Goal: Information Seeking & Learning: Find specific fact

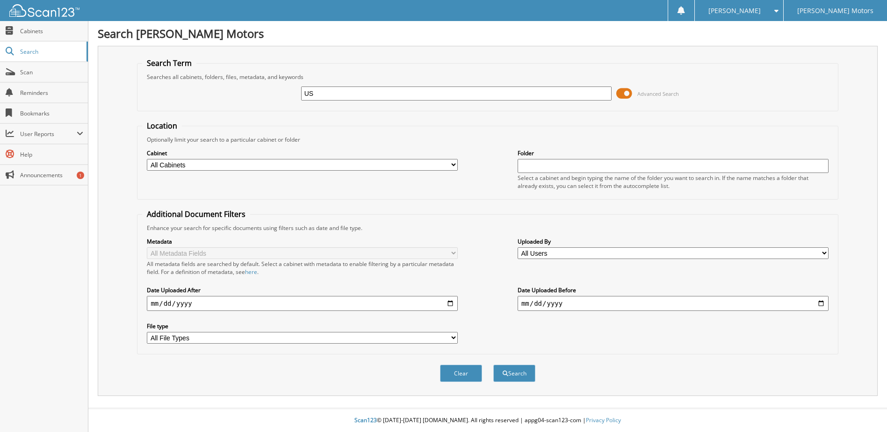
type input "U"
type input "[PERSON_NAME]"
click at [493, 365] on button "Search" at bounding box center [514, 373] width 42 height 17
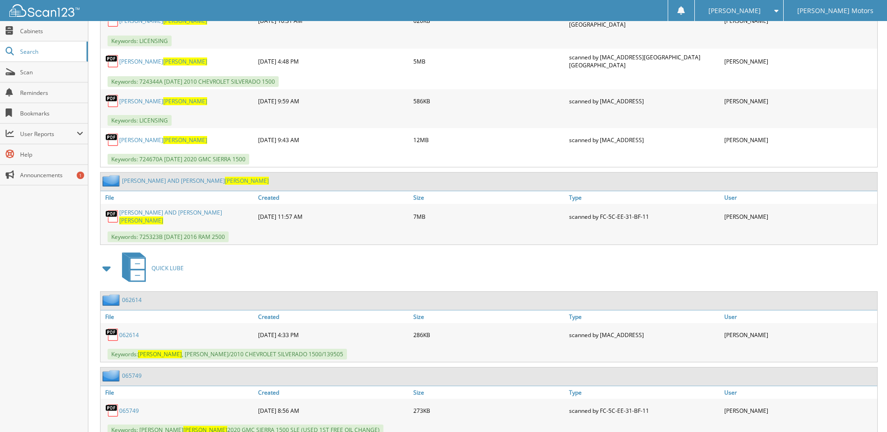
scroll to position [549, 0]
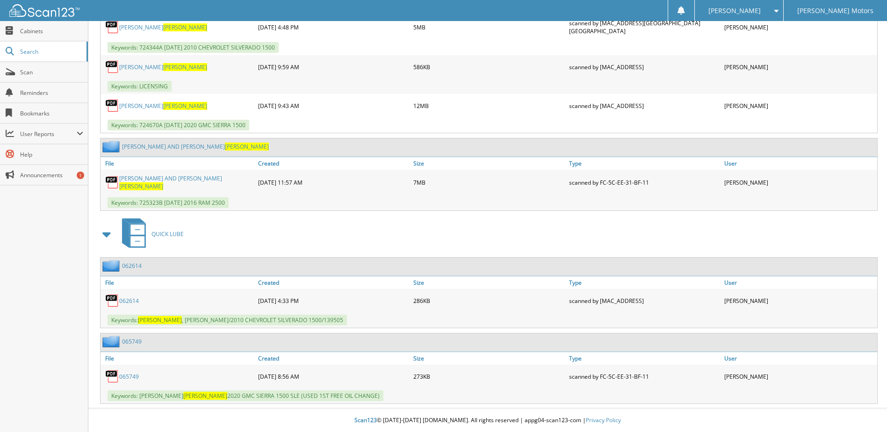
click at [176, 179] on link "[PERSON_NAME] AND [PERSON_NAME]" at bounding box center [186, 182] width 134 height 16
click at [309, 377] on div "[DATE] 8:56 AM" at bounding box center [333, 376] width 155 height 19
click at [189, 319] on span "Keywords: [PERSON_NAME]/2010 CHEVROLET SILVERADO 1500/139505" at bounding box center [227, 320] width 239 height 11
click at [172, 180] on link "[PERSON_NAME] AND [PERSON_NAME]" at bounding box center [186, 182] width 134 height 16
